Goal: Task Accomplishment & Management: Complete application form

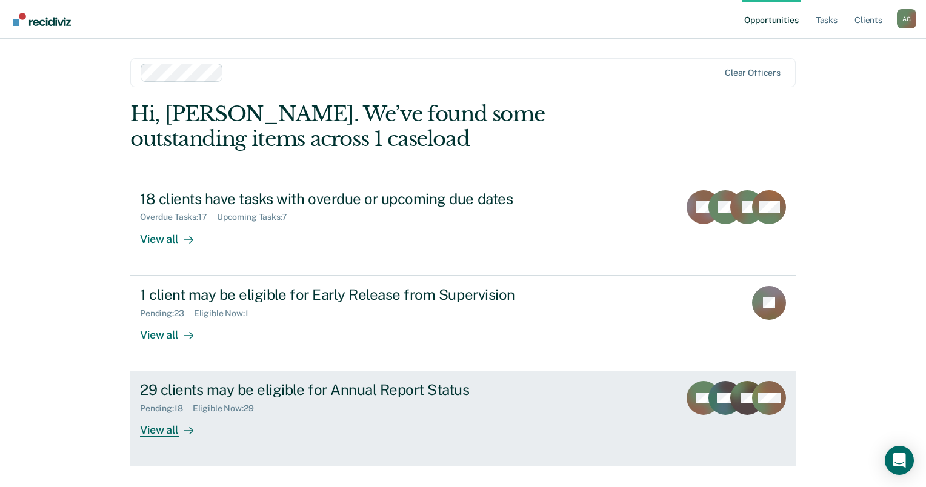
click at [240, 398] on div "29 clients may be eligible for Annual Report Status" at bounding box center [352, 390] width 425 height 18
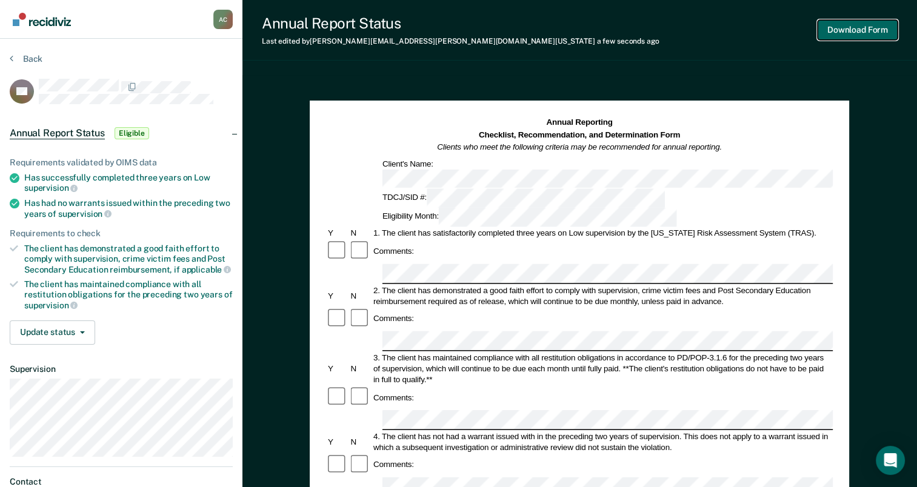
click at [868, 32] on button "Download Form" at bounding box center [858, 30] width 80 height 20
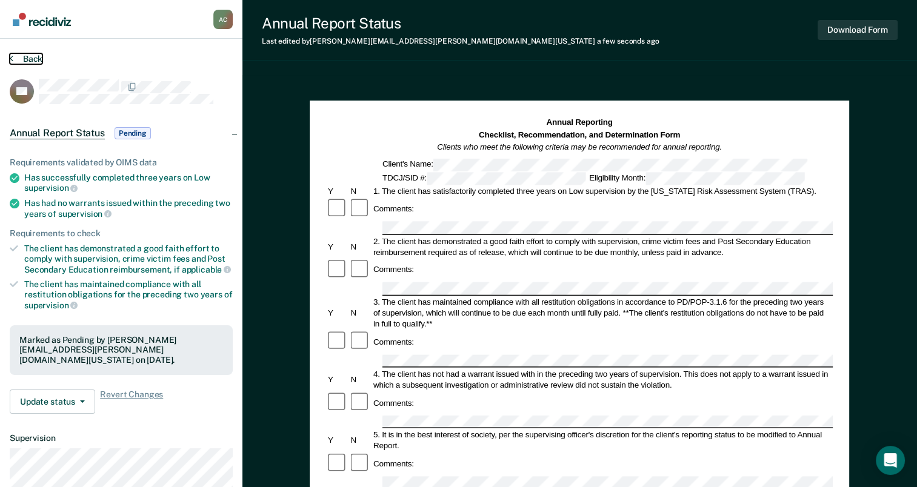
click at [32, 58] on button "Back" at bounding box center [26, 58] width 33 height 11
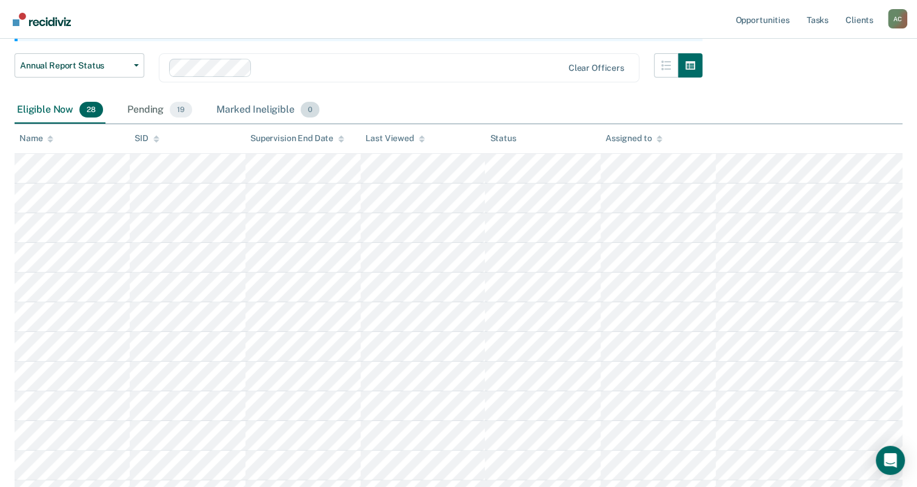
scroll to position [153, 0]
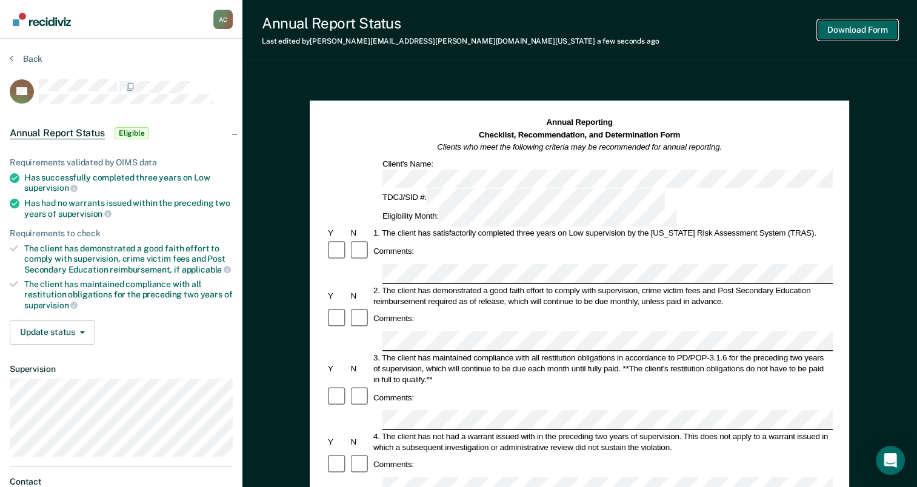
click at [850, 36] on button "Download Form" at bounding box center [858, 30] width 80 height 20
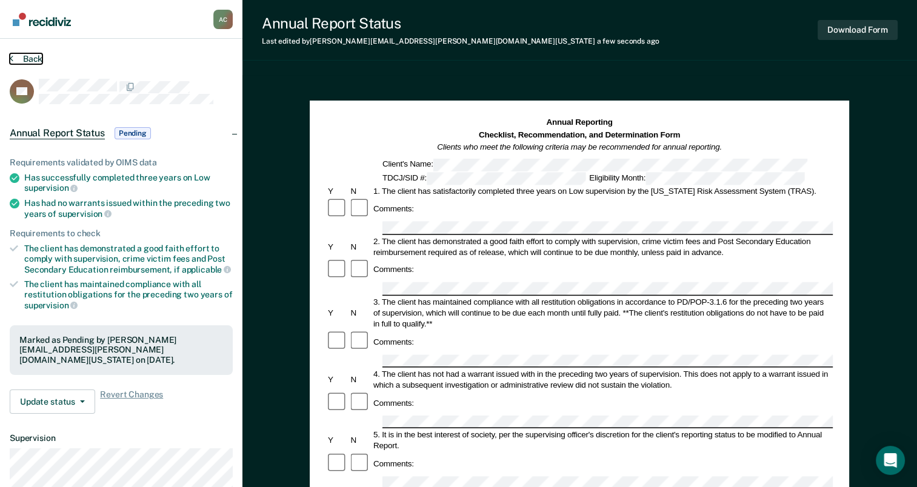
click at [34, 55] on button "Back" at bounding box center [26, 58] width 33 height 11
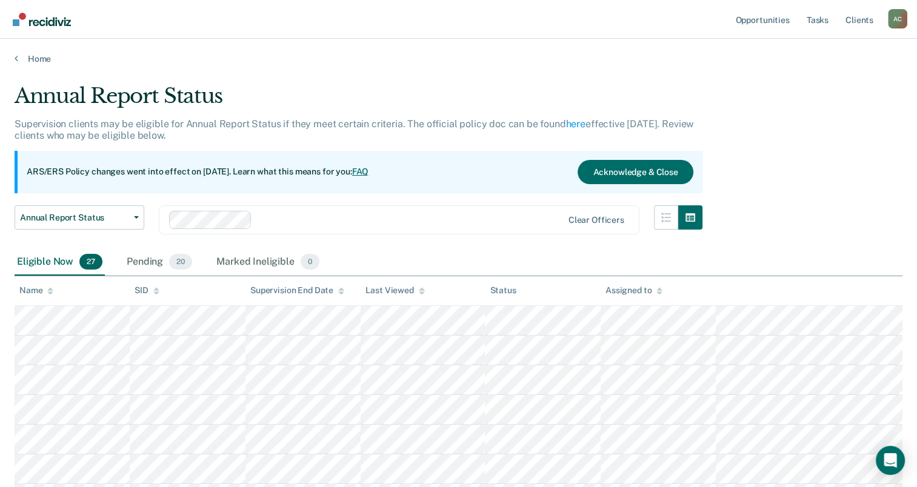
scroll to position [153, 0]
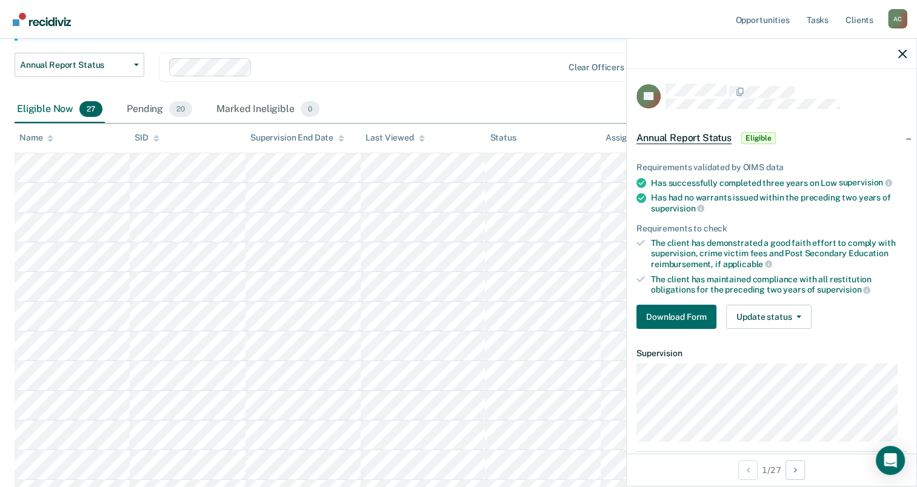
click at [584, 108] on div "Eligible Now 27 Pending 20 Marked Ineligible 0" at bounding box center [459, 109] width 888 height 27
click at [678, 318] on button "Download Form" at bounding box center [676, 317] width 80 height 24
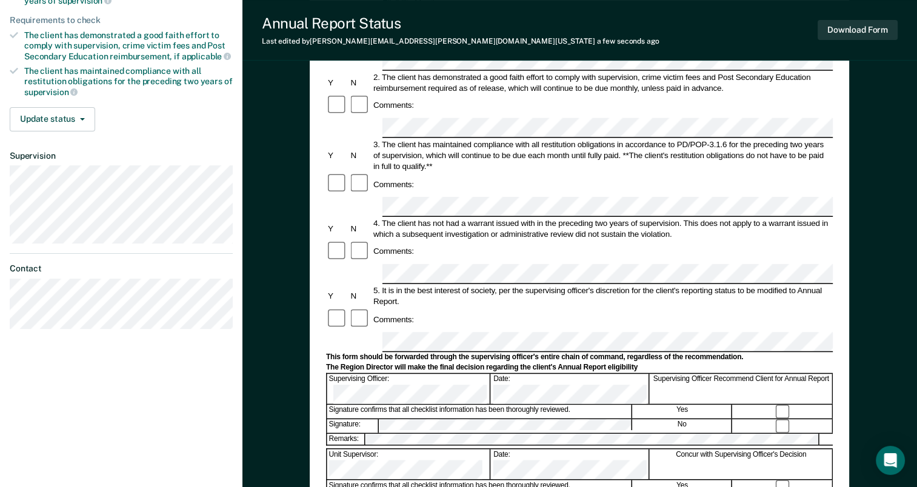
scroll to position [214, 0]
drag, startPoint x: 830, startPoint y: 33, endPoint x: 665, endPoint y: 41, distance: 165.1
click at [665, 41] on div "Annual Report Status Last edited by [PERSON_NAME][EMAIL_ADDRESS][PERSON_NAME][D…" at bounding box center [579, 30] width 675 height 61
click at [836, 25] on button "Download Form" at bounding box center [858, 30] width 80 height 20
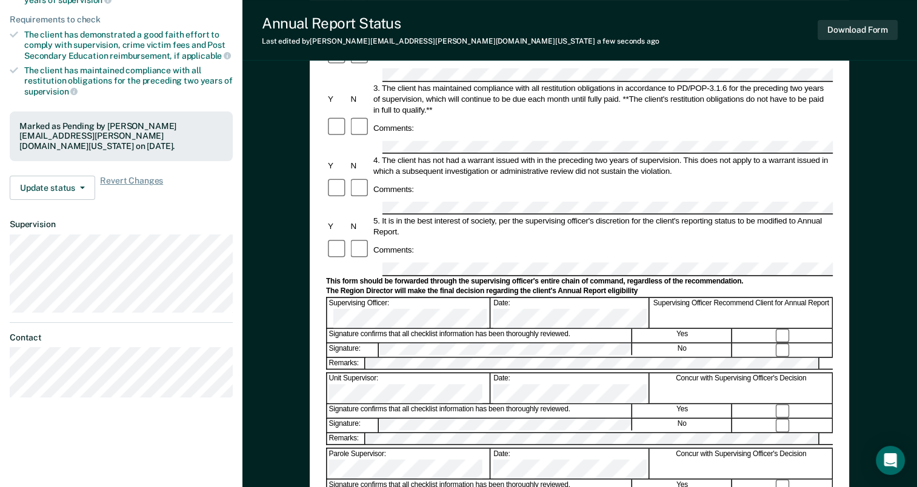
scroll to position [0, 0]
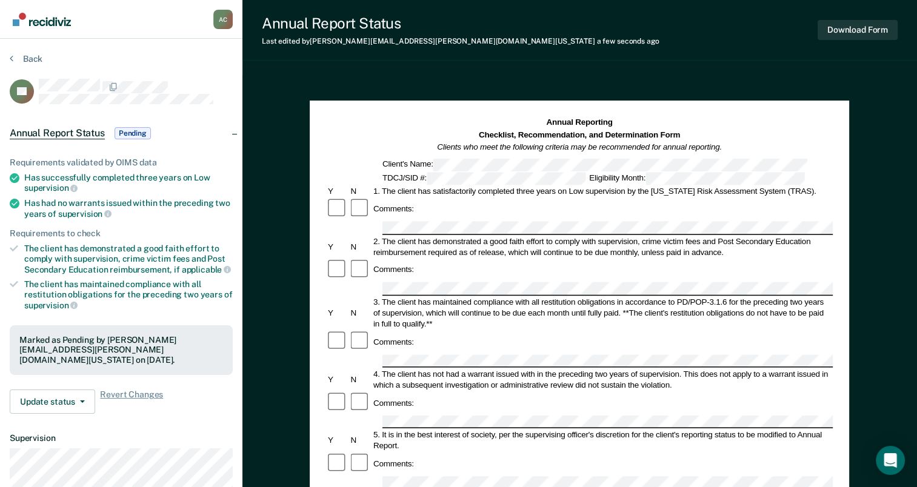
click at [39, 63] on div "Back" at bounding box center [121, 65] width 223 height 25
click at [29, 61] on button "Back" at bounding box center [26, 58] width 33 height 11
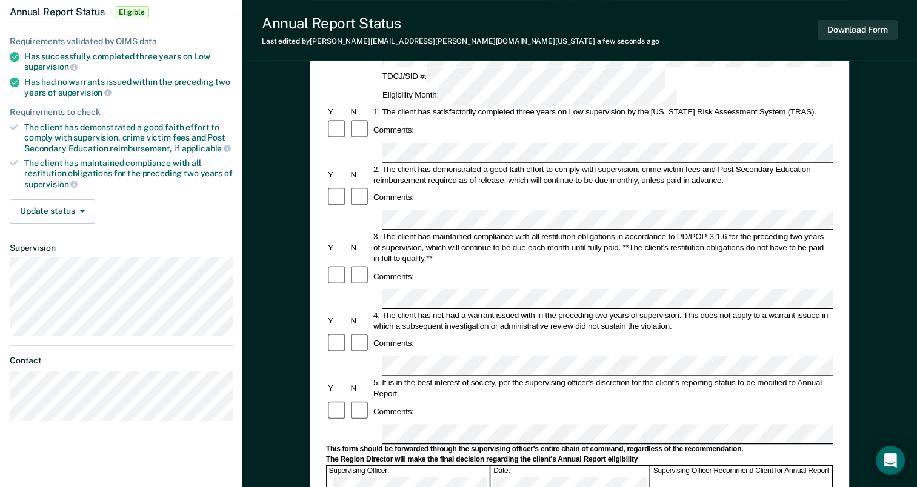
scroll to position [121, 0]
click at [429, 333] on div "Comments:" at bounding box center [579, 344] width 507 height 23
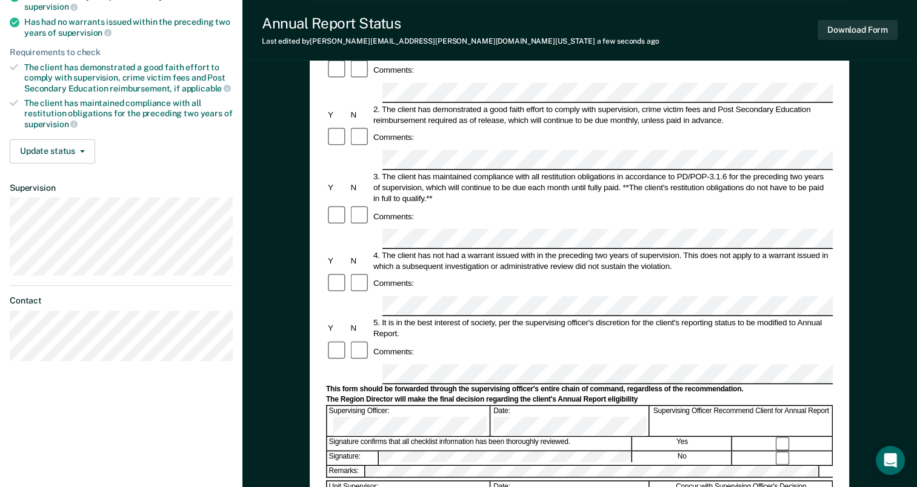
scroll to position [0, 0]
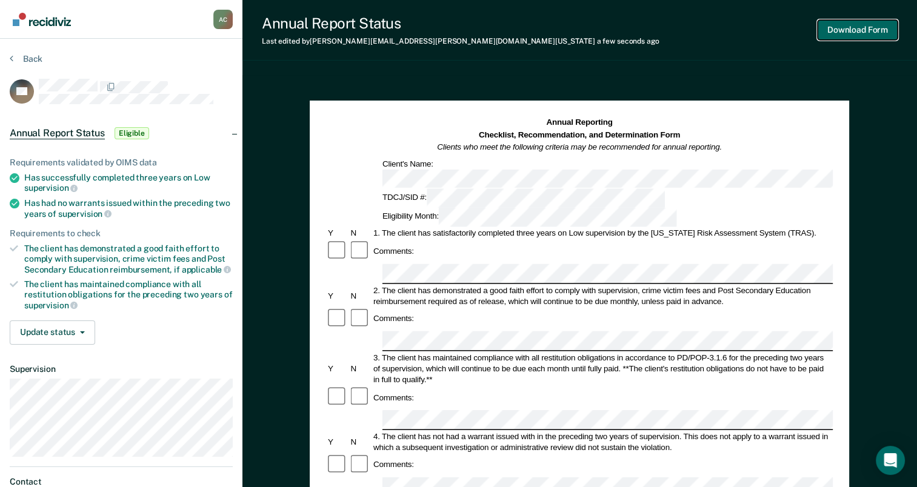
click at [868, 28] on button "Download Form" at bounding box center [858, 30] width 80 height 20
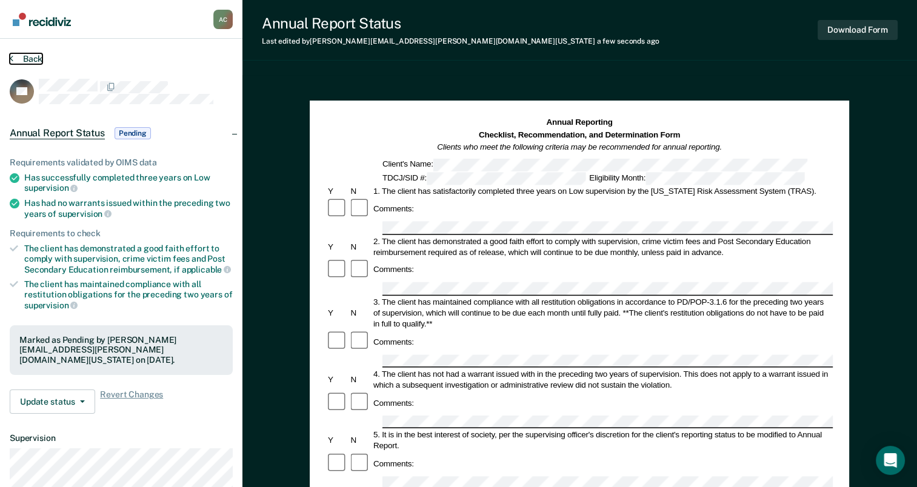
click at [35, 59] on button "Back" at bounding box center [26, 58] width 33 height 11
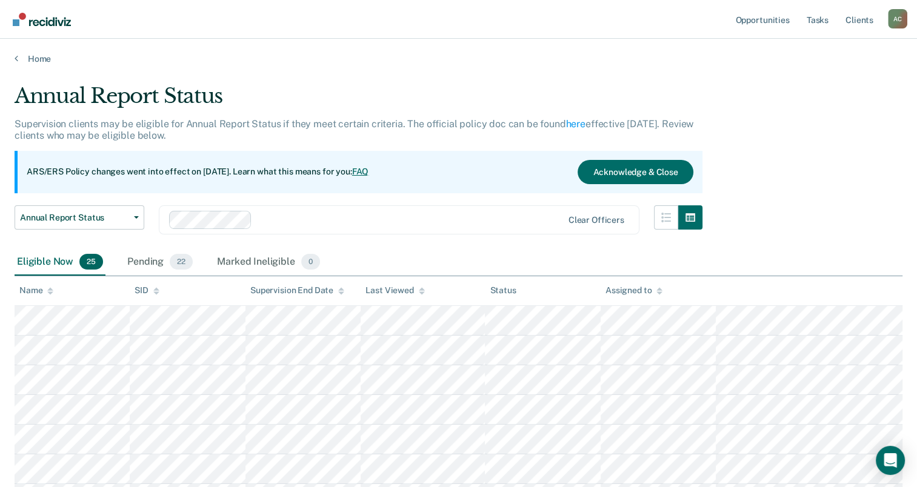
scroll to position [153, 0]
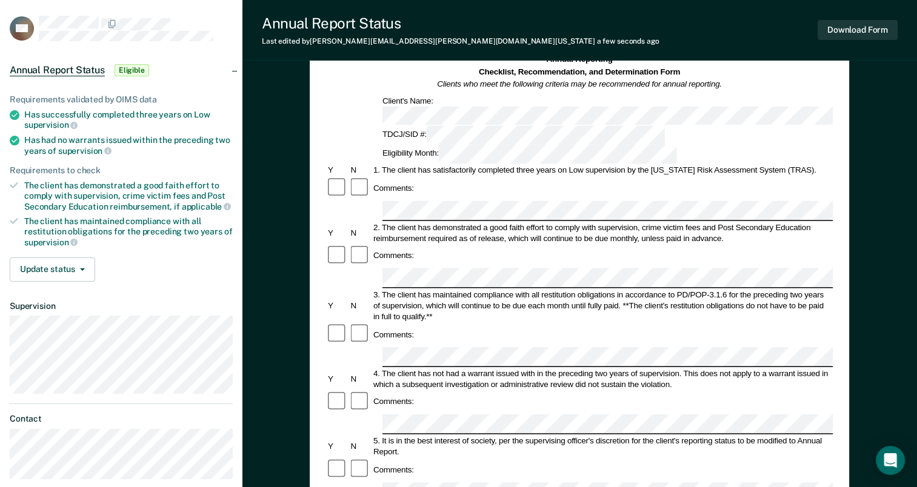
scroll to position [64, 0]
click at [869, 31] on button "Download Form" at bounding box center [858, 30] width 80 height 20
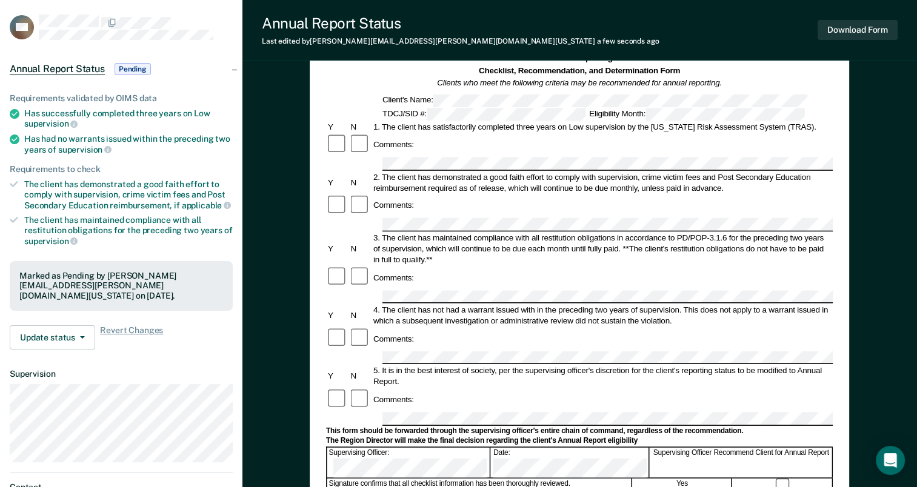
scroll to position [0, 0]
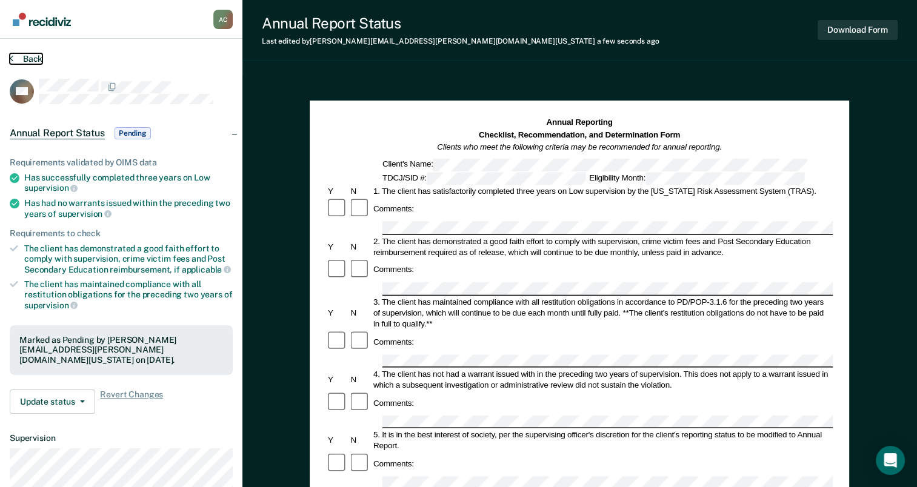
click at [25, 58] on button "Back" at bounding box center [26, 58] width 33 height 11
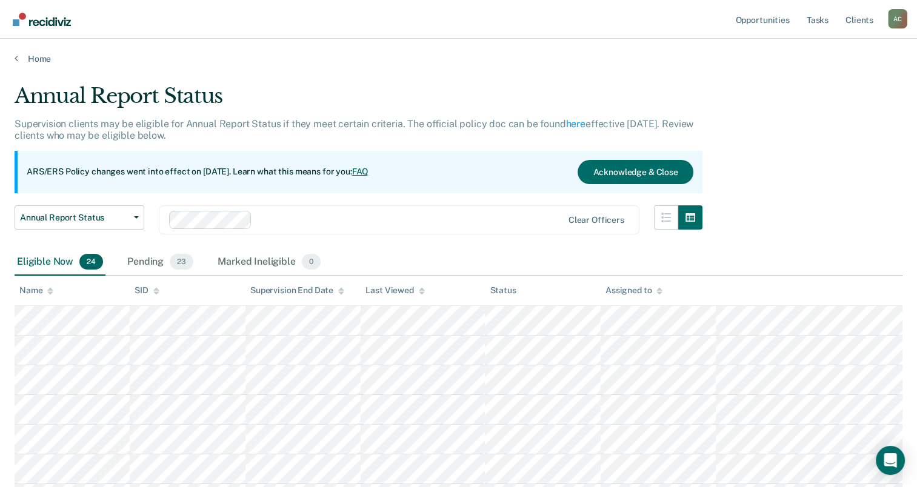
scroll to position [153, 0]
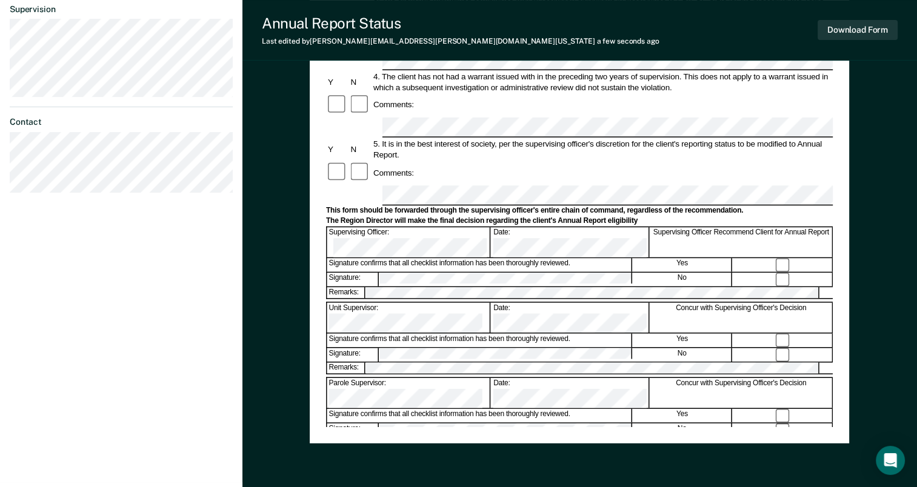
scroll to position [361, 0]
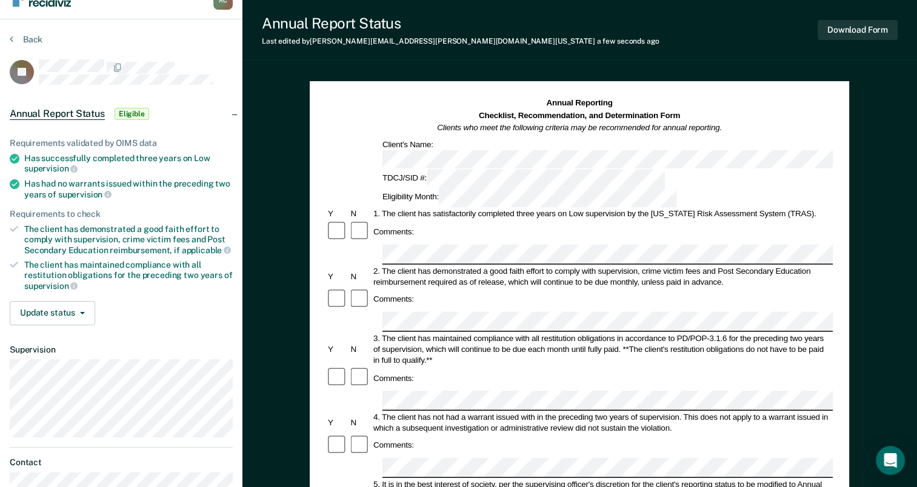
scroll to position [18, 0]
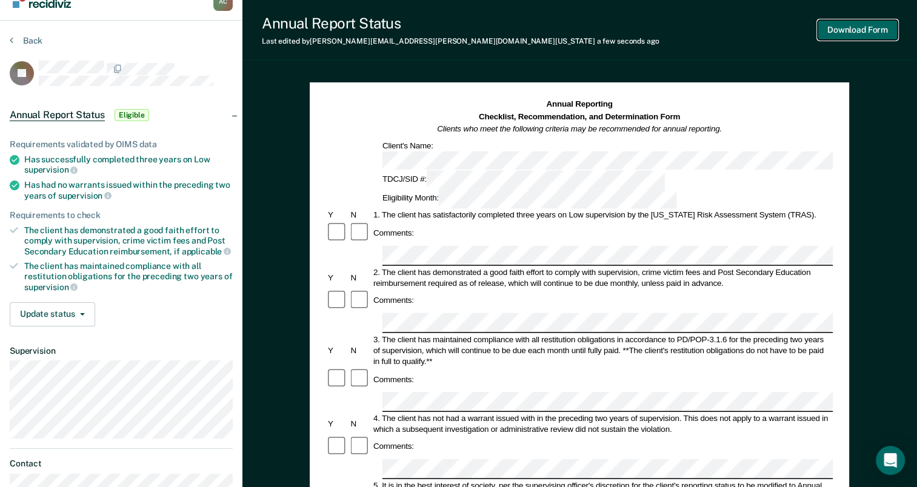
click at [837, 36] on button "Download Form" at bounding box center [858, 30] width 80 height 20
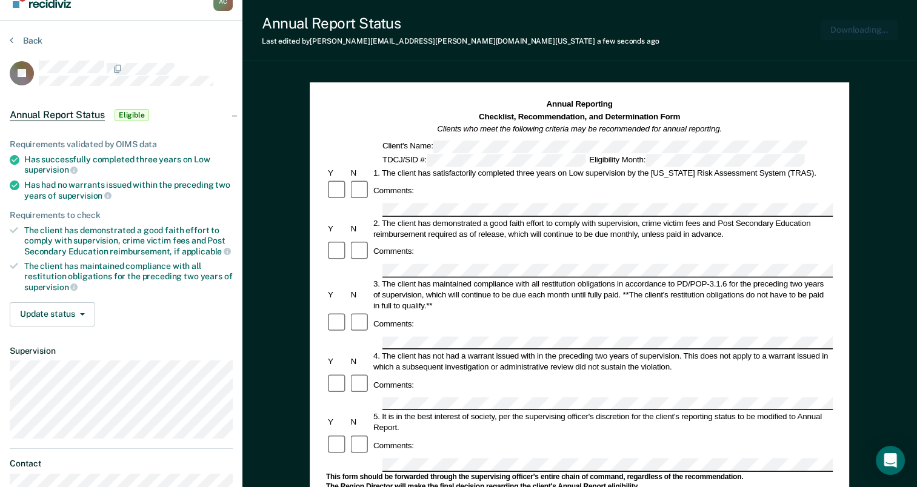
scroll to position [0, 0]
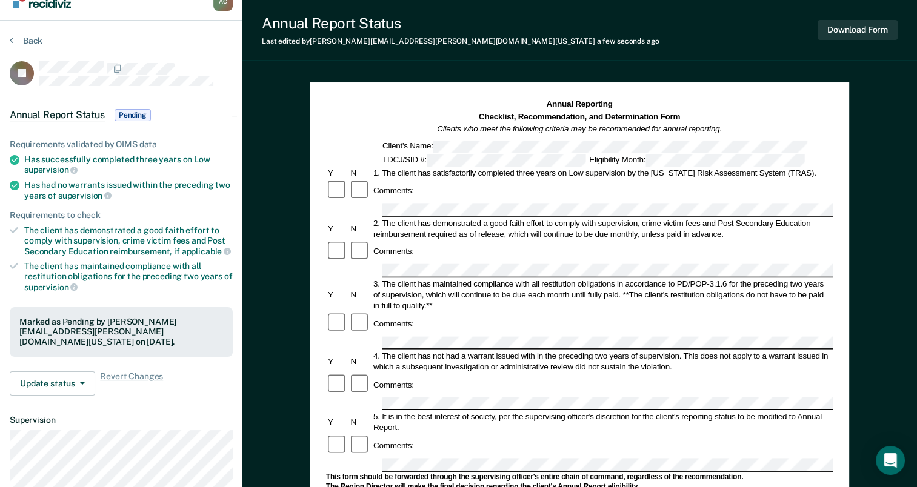
click at [29, 46] on div "Back" at bounding box center [121, 47] width 223 height 25
click at [32, 41] on button "Back" at bounding box center [26, 40] width 33 height 11
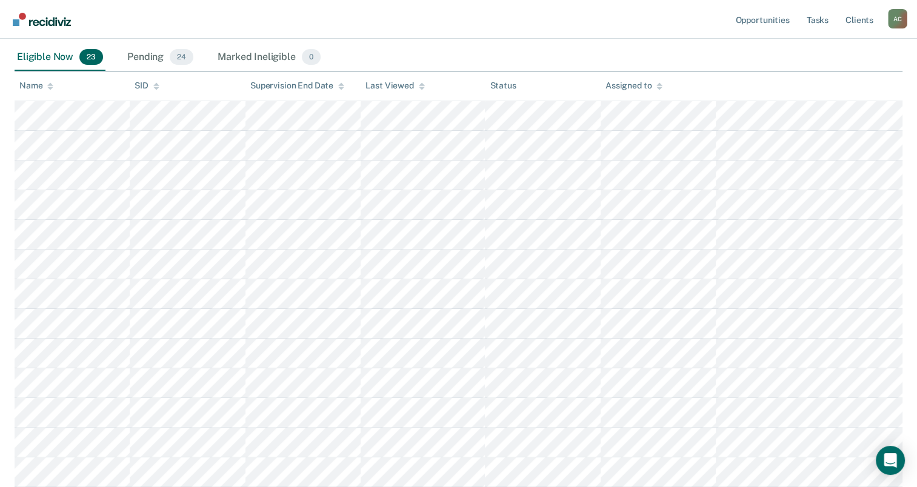
scroll to position [204, 0]
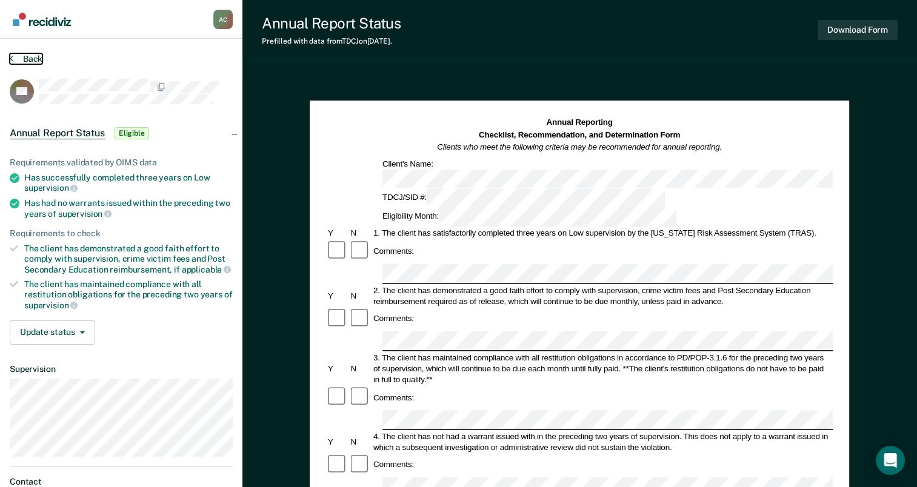
click at [32, 60] on button "Back" at bounding box center [26, 58] width 33 height 11
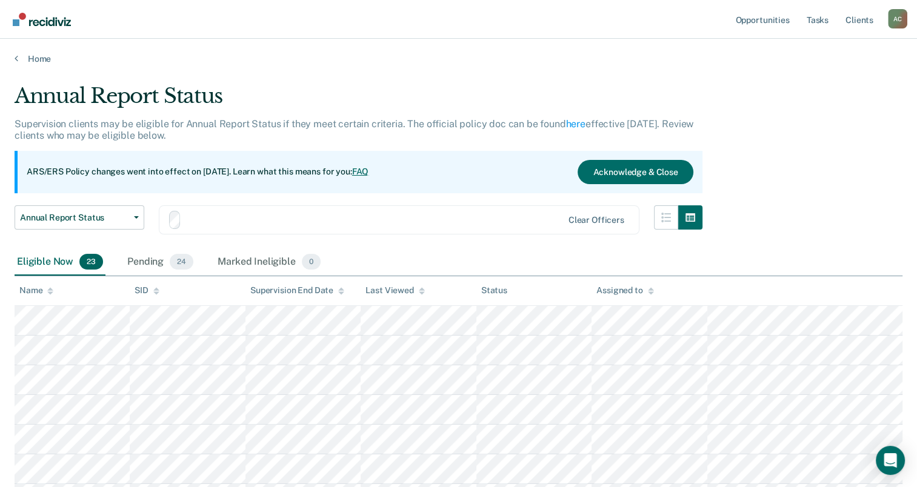
scroll to position [204, 0]
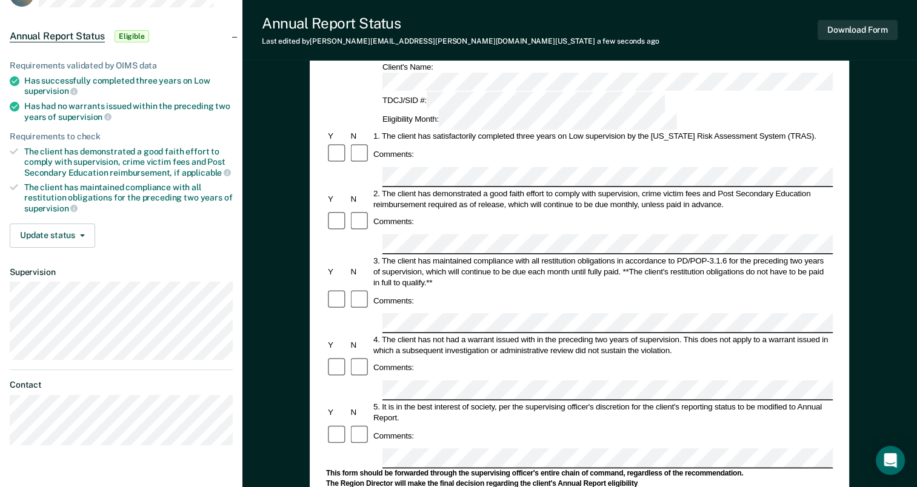
scroll to position [97, 0]
click at [871, 29] on button "Download Form" at bounding box center [858, 30] width 80 height 20
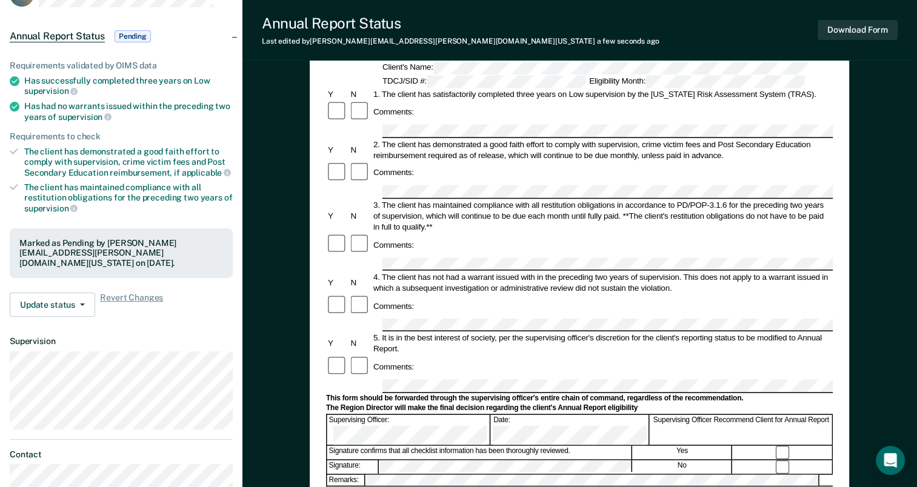
scroll to position [0, 0]
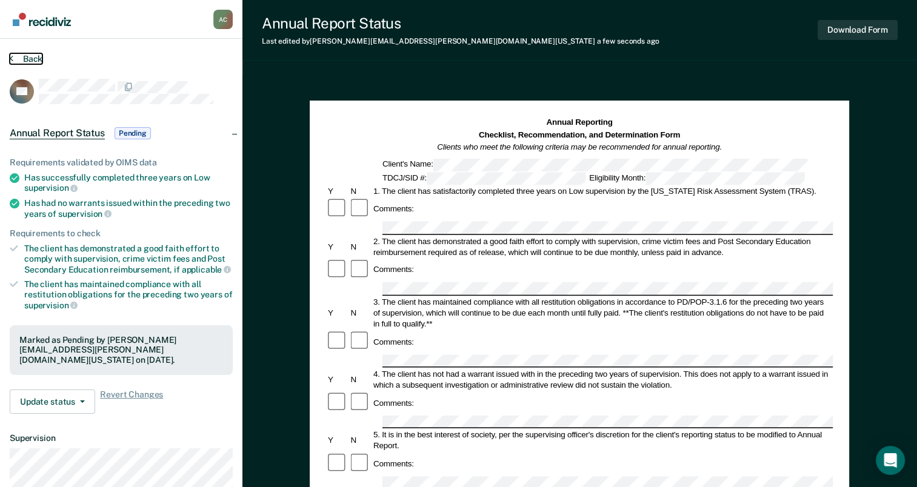
click at [38, 61] on button "Back" at bounding box center [26, 58] width 33 height 11
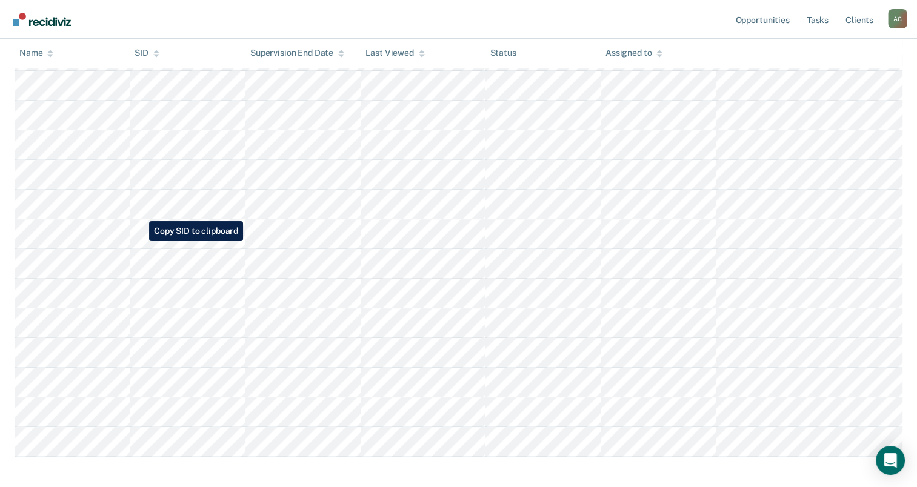
scroll to position [503, 0]
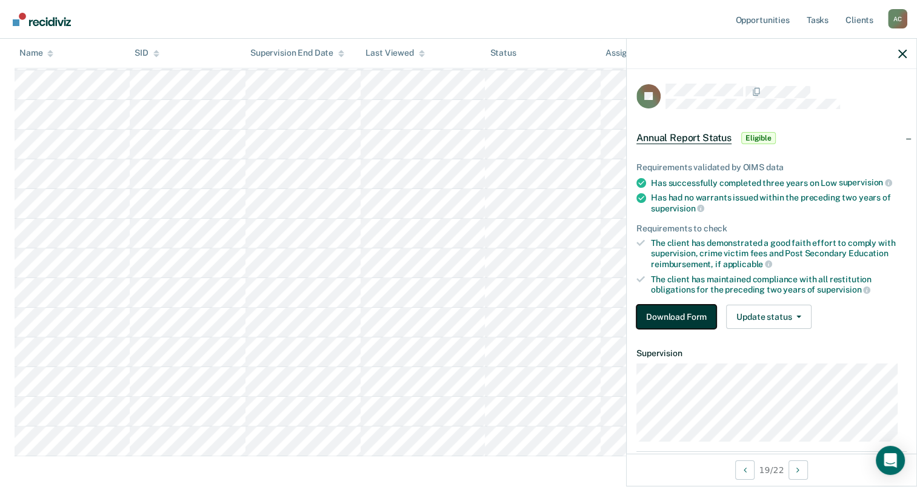
click at [671, 318] on button "Download Form" at bounding box center [676, 317] width 80 height 24
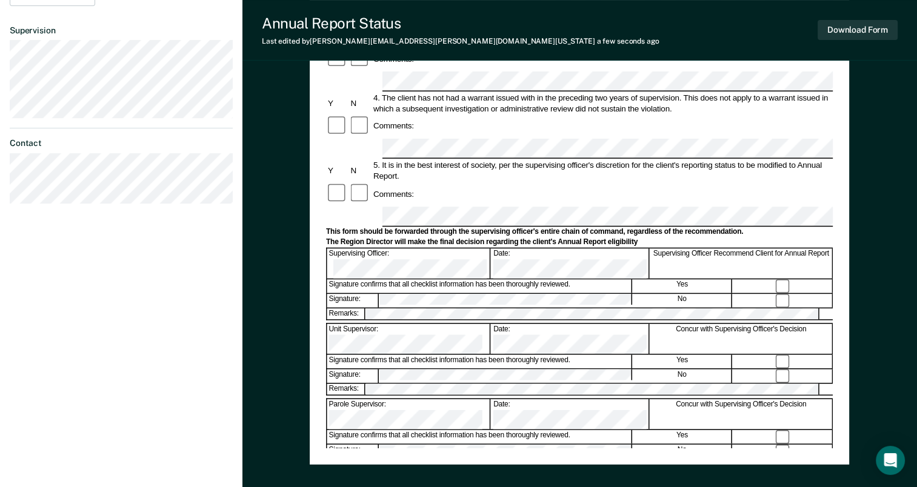
scroll to position [353, 0]
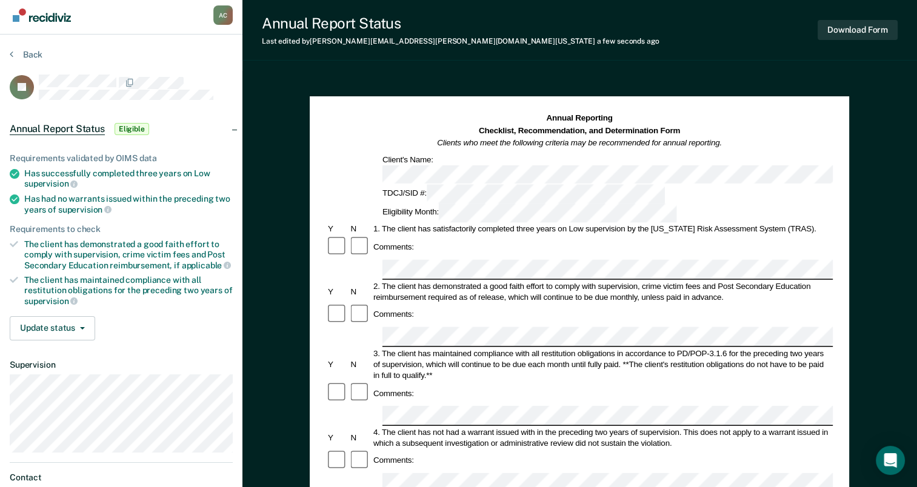
scroll to position [0, 0]
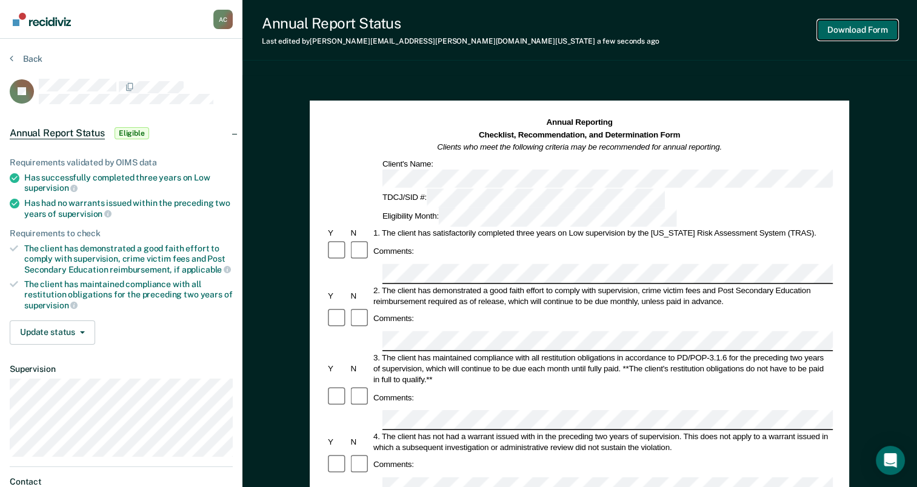
click at [836, 36] on button "Download Form" at bounding box center [858, 30] width 80 height 20
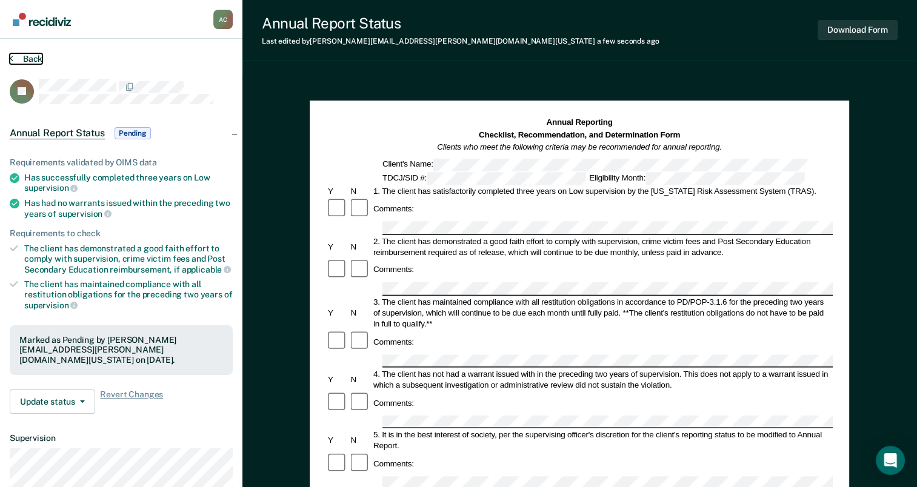
click at [22, 55] on button "Back" at bounding box center [26, 58] width 33 height 11
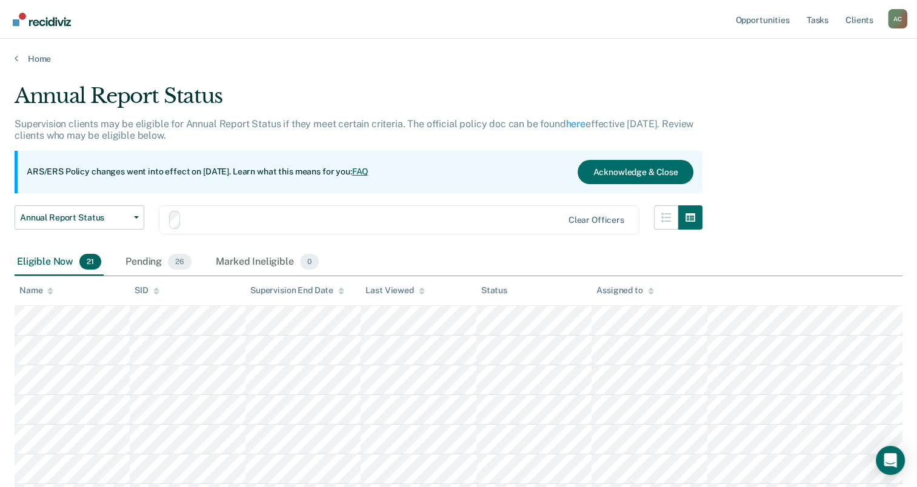
scroll to position [503, 0]
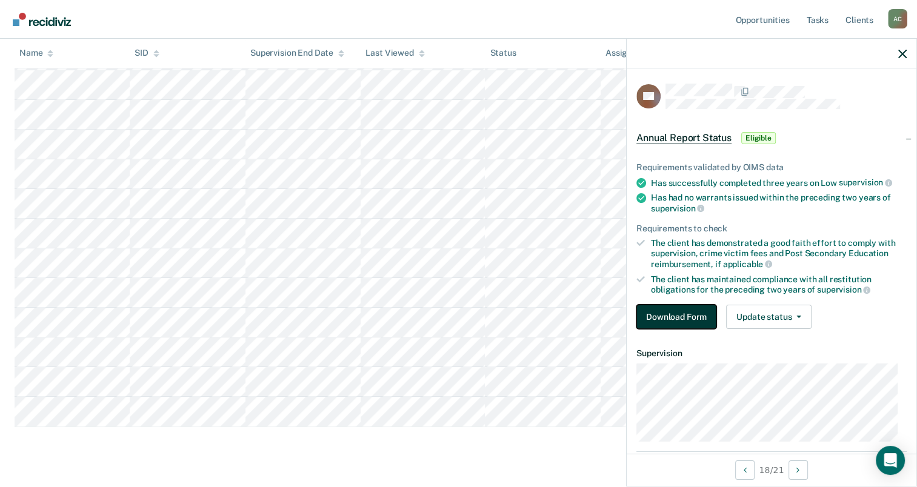
click at [681, 306] on button "Download Form" at bounding box center [676, 317] width 80 height 24
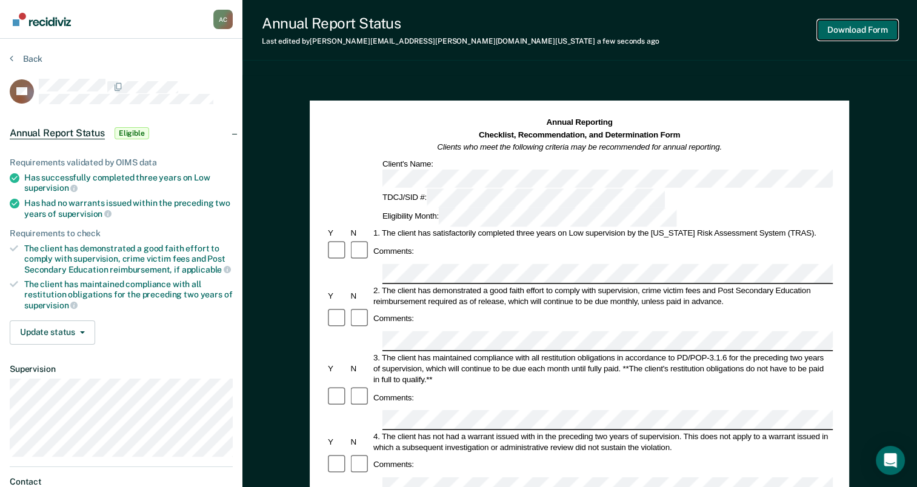
click at [863, 36] on button "Download Form" at bounding box center [858, 30] width 80 height 20
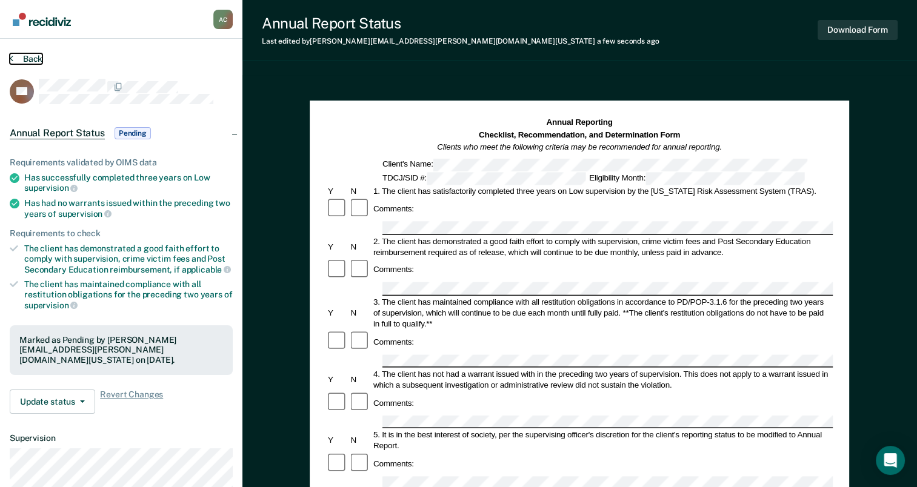
click at [25, 59] on button "Back" at bounding box center [26, 58] width 33 height 11
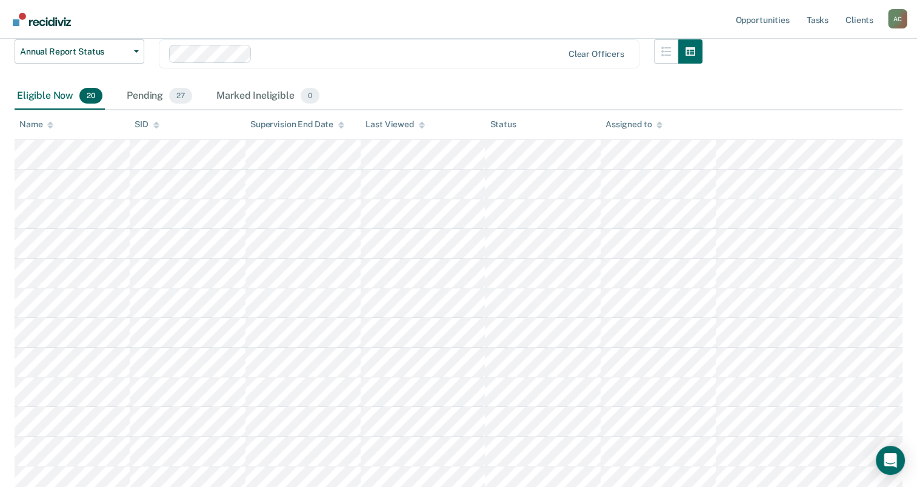
scroll to position [152, 0]
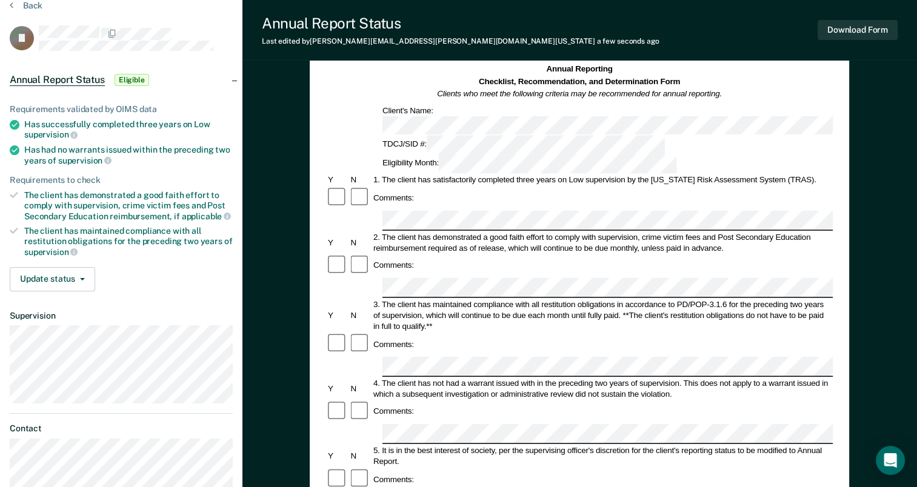
scroll to position [52, 0]
drag, startPoint x: 866, startPoint y: 27, endPoint x: 645, endPoint y: 29, distance: 220.6
click at [645, 29] on div "Annual Report Status Last edited by [PERSON_NAME][EMAIL_ADDRESS][PERSON_NAME][D…" at bounding box center [579, 30] width 675 height 61
click at [843, 28] on button "Download Form" at bounding box center [858, 30] width 80 height 20
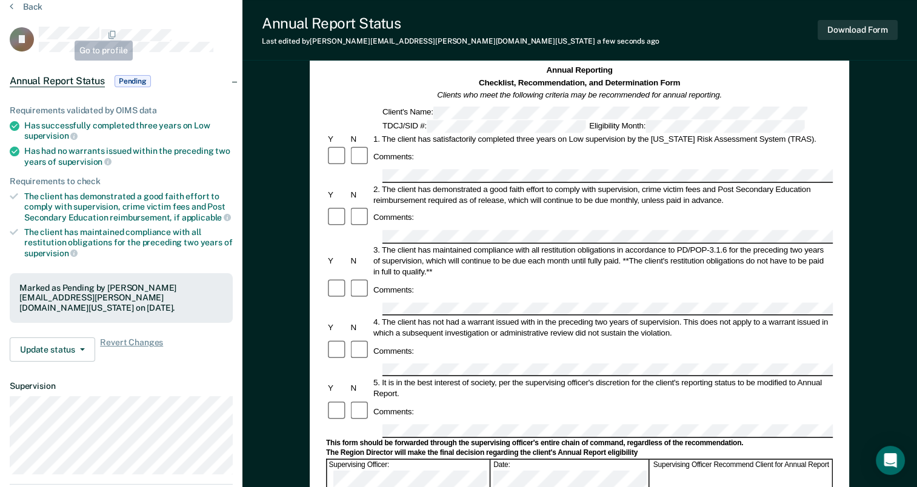
scroll to position [0, 0]
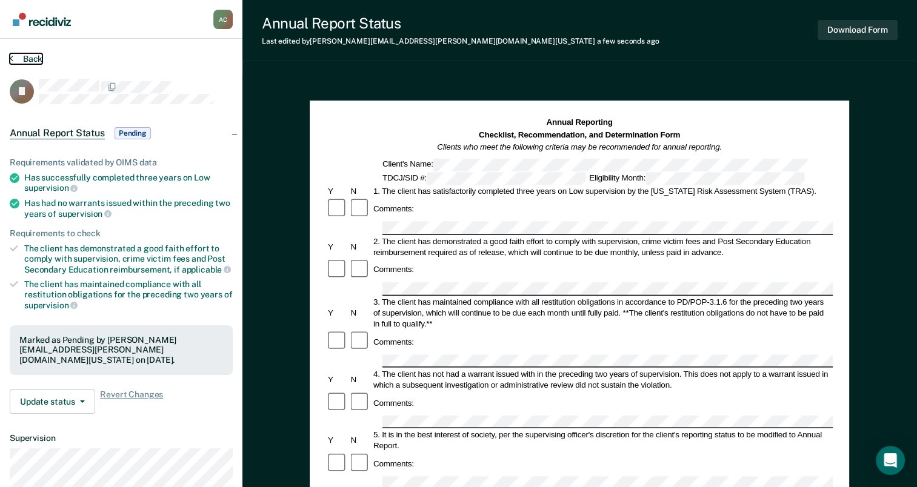
click at [33, 60] on button "Back" at bounding box center [26, 58] width 33 height 11
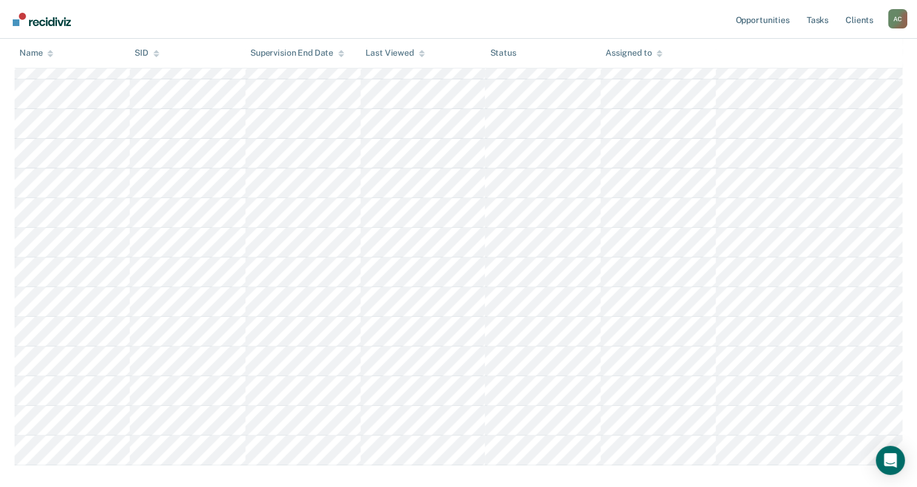
scroll to position [406, 0]
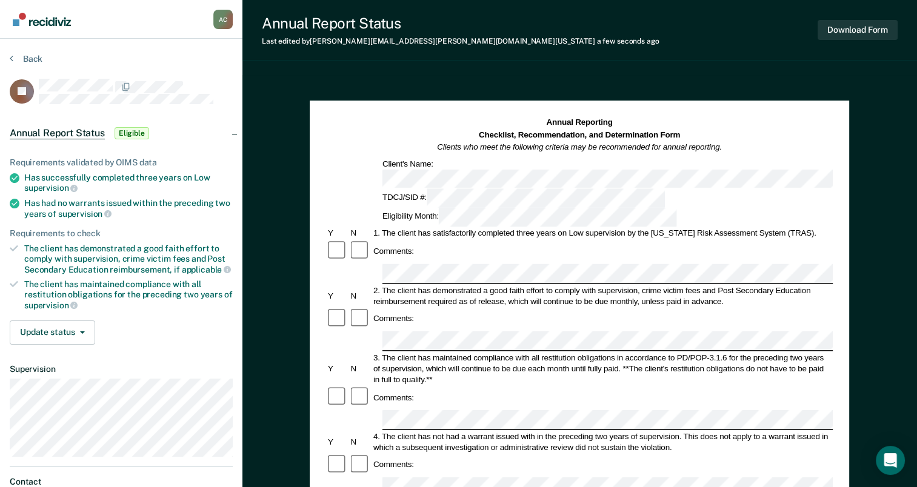
click at [452, 307] on div "Comments:" at bounding box center [579, 318] width 507 height 23
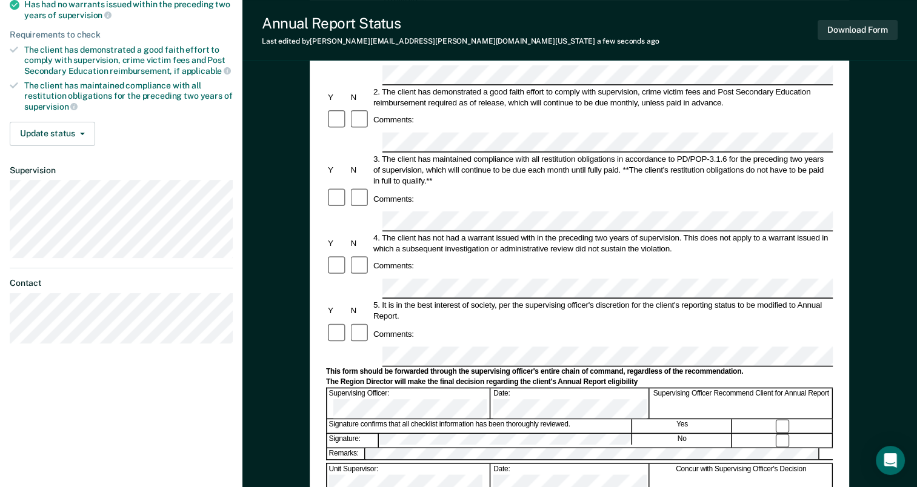
scroll to position [199, 0]
click at [846, 29] on button "Download Form" at bounding box center [858, 30] width 80 height 20
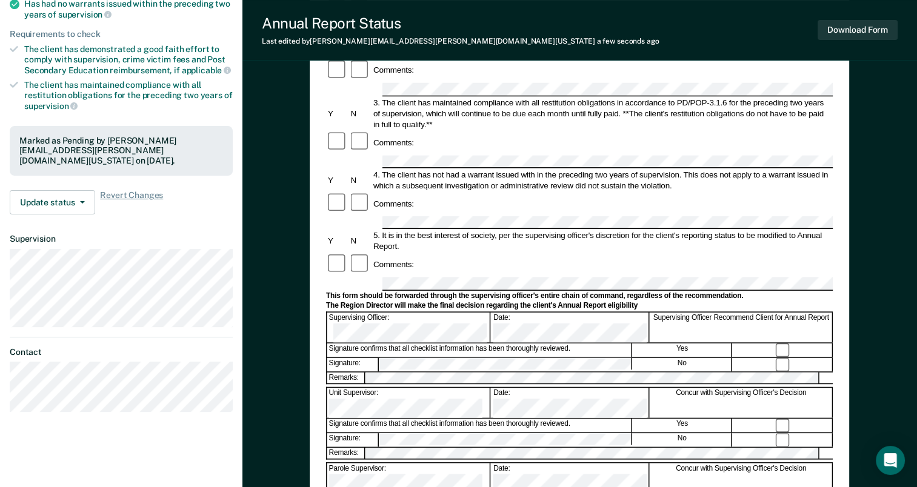
scroll to position [0, 0]
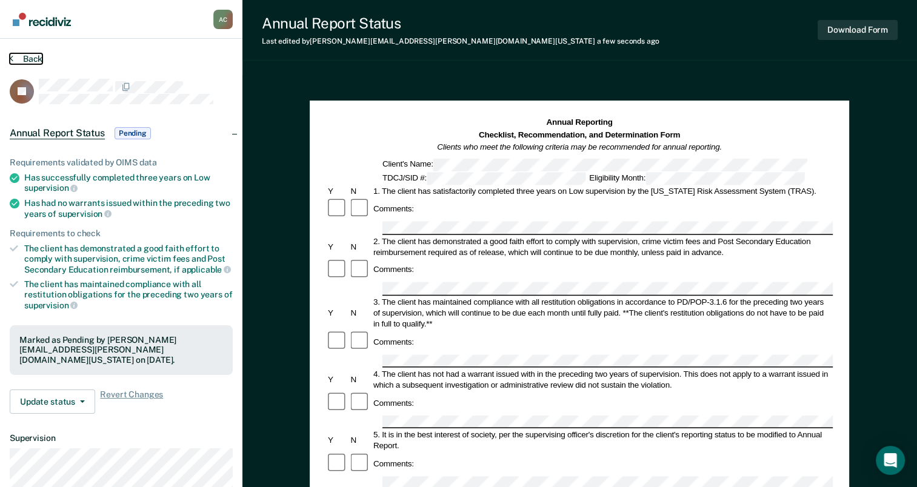
click at [35, 61] on button "Back" at bounding box center [26, 58] width 33 height 11
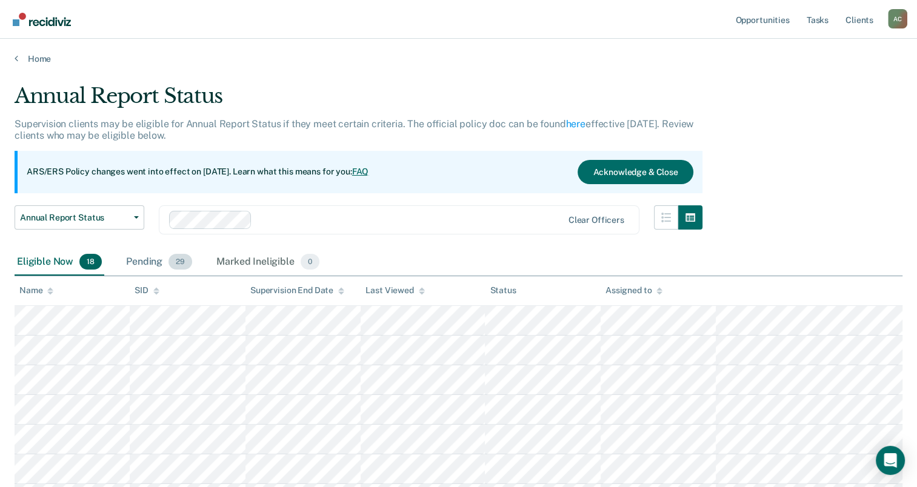
click at [158, 257] on div "Pending 29" at bounding box center [159, 262] width 71 height 27
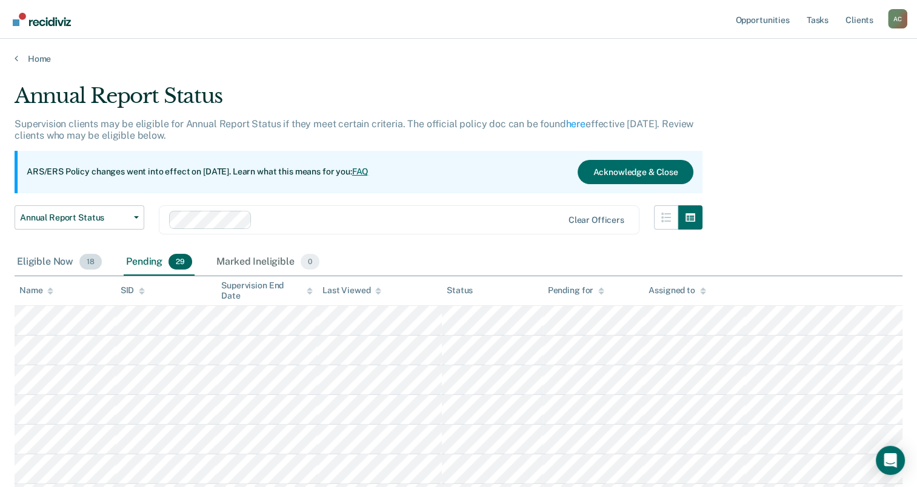
click at [64, 265] on div "Eligible Now 18" at bounding box center [60, 262] width 90 height 27
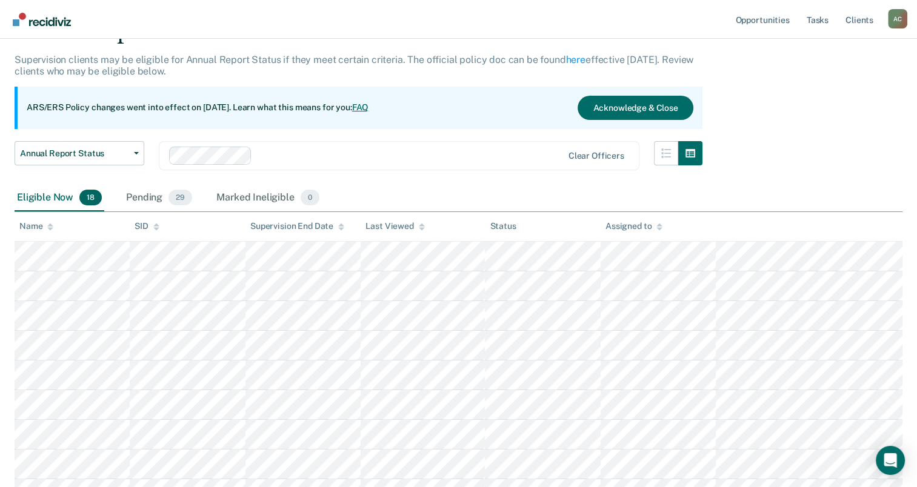
scroll to position [63, 0]
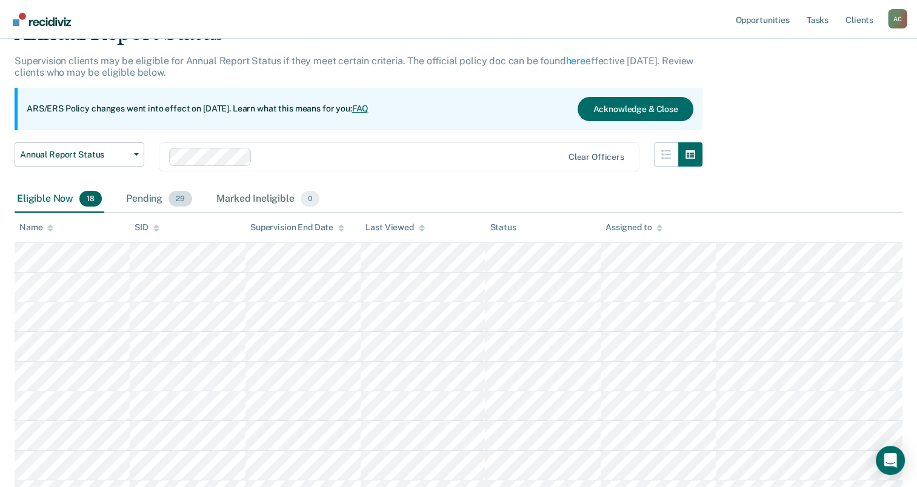
click at [176, 196] on span "29" at bounding box center [180, 199] width 24 height 16
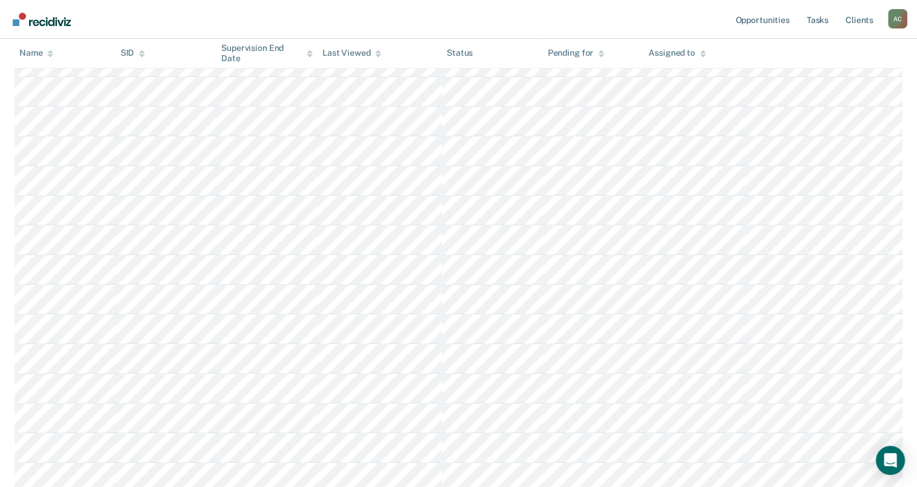
scroll to position [766, 0]
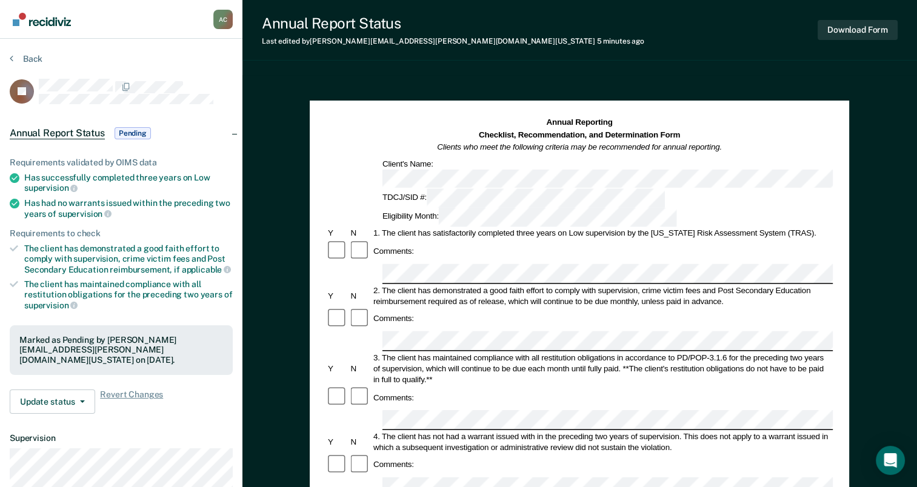
scroll to position [140, 0]
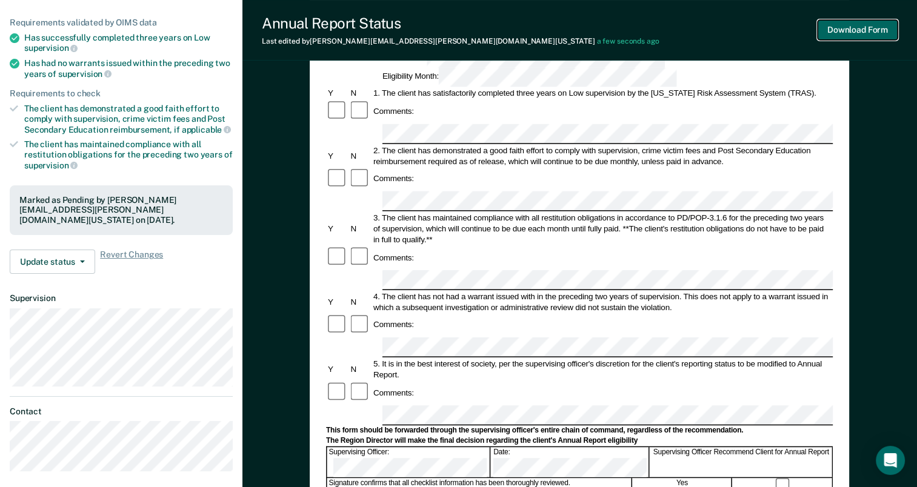
click at [856, 33] on button "Download Form" at bounding box center [858, 30] width 80 height 20
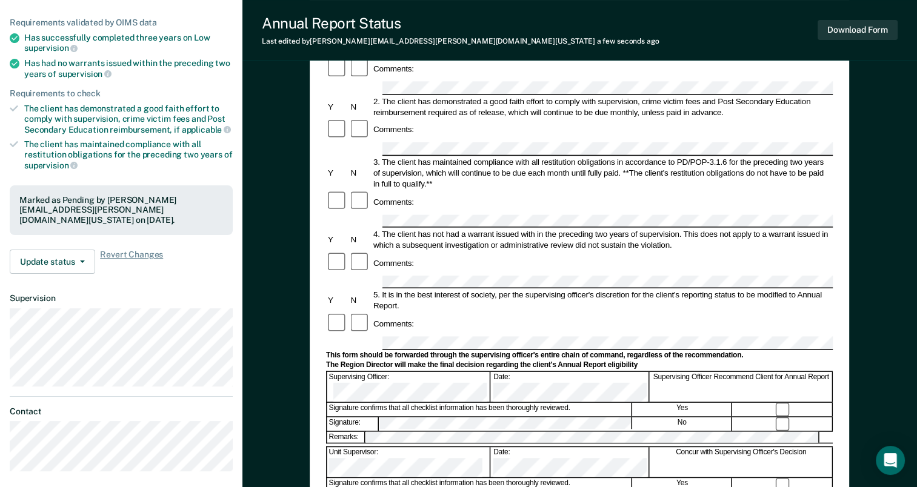
scroll to position [0, 0]
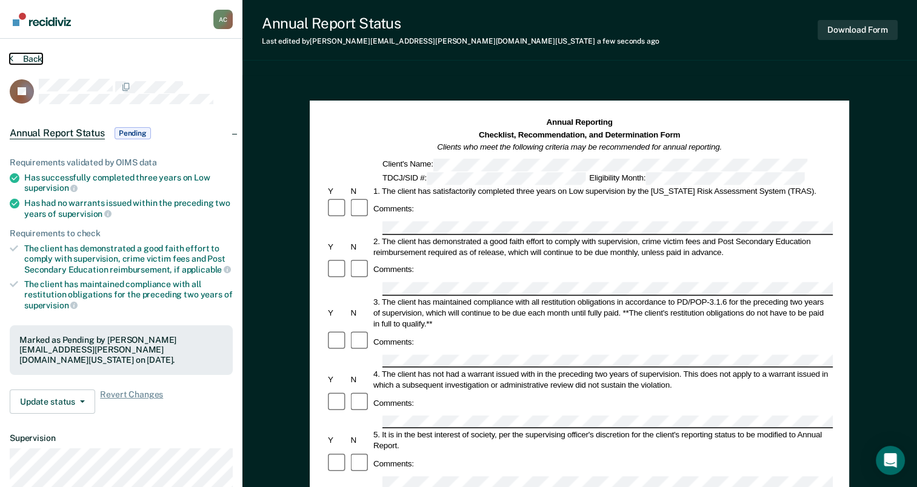
click at [38, 58] on button "Back" at bounding box center [26, 58] width 33 height 11
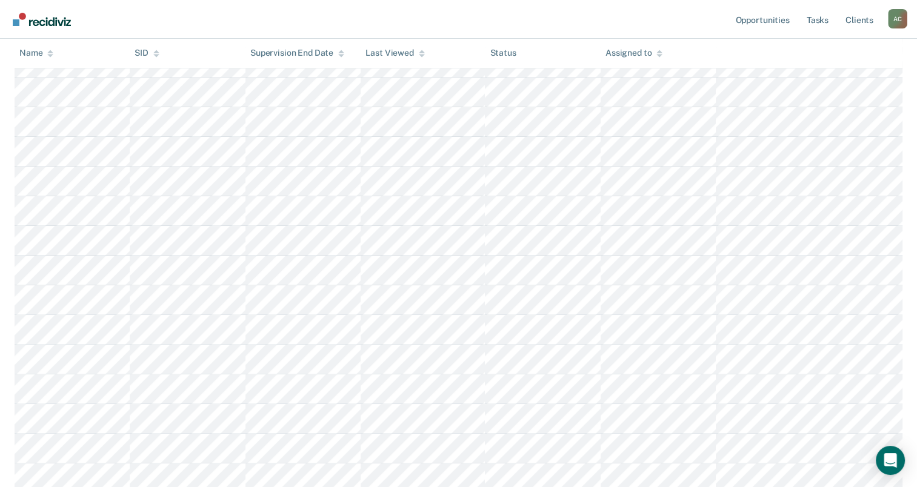
scroll to position [285, 0]
